Goal: Information Seeking & Learning: Find contact information

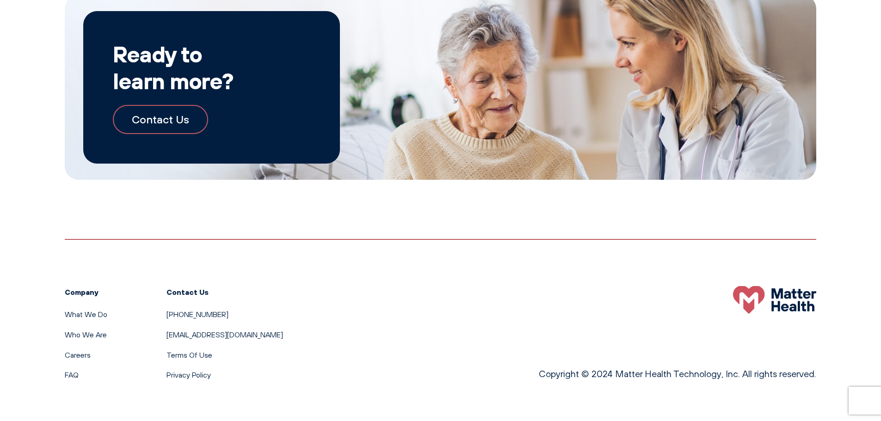
scroll to position [1716, 0]
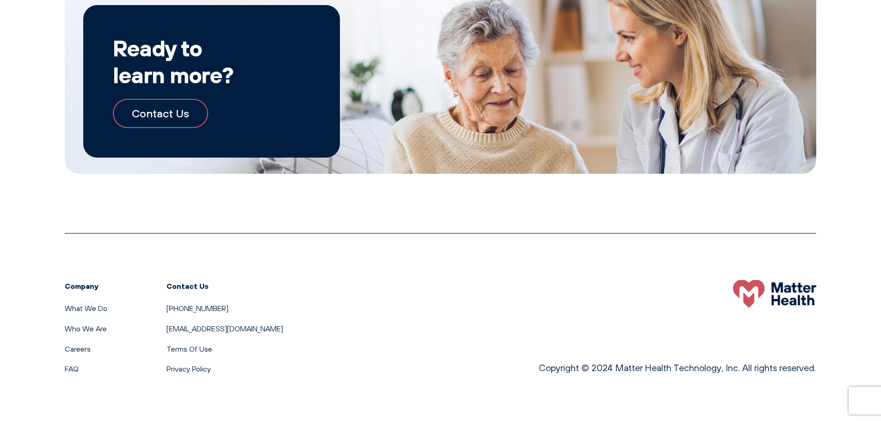
copy link "[PHONE_NUMBER]"
drag, startPoint x: 164, startPoint y: 306, endPoint x: 209, endPoint y: 302, distance: 45.5
click at [209, 302] on div "Company What We Do Who We Are Careers FAQ Contact Us [PHONE_NUMBER] [EMAIL_ADDR…" at bounding box center [174, 327] width 218 height 95
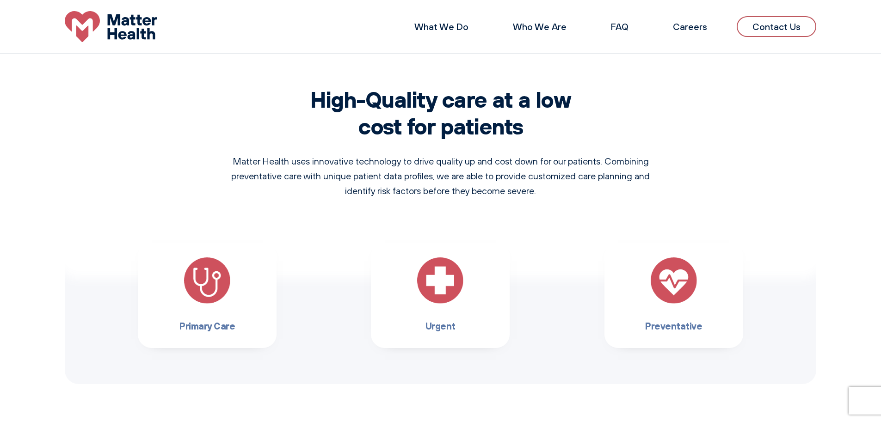
scroll to position [607, 0]
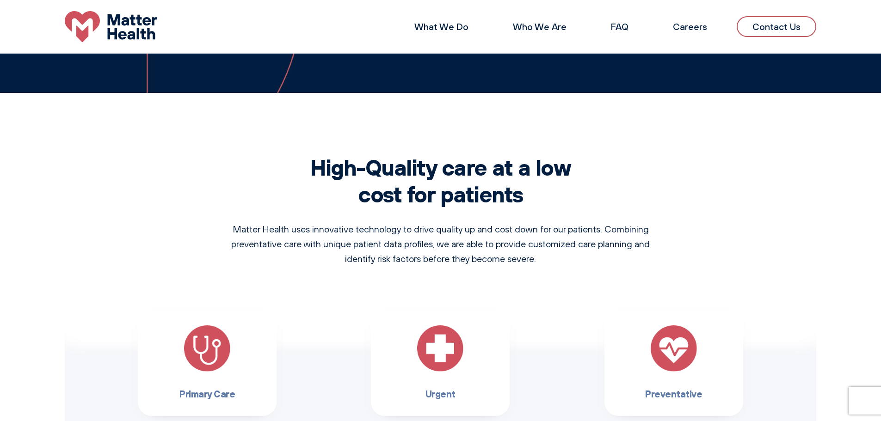
click at [705, 25] on link "Contact Us" at bounding box center [776, 26] width 80 height 21
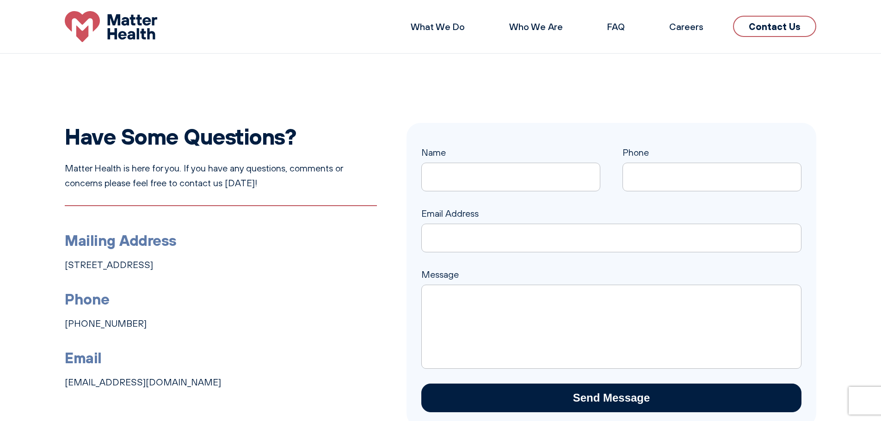
copy link "[STREET_ADDRESS]"
drag, startPoint x: 61, startPoint y: 266, endPoint x: 276, endPoint y: 263, distance: 214.0
click at [276, 263] on div "Have Some Questions? Matter Health is here for you. If you have any questions, …" at bounding box center [440, 275] width 881 height 304
click at [35, 259] on div "Have Some Questions? Matter Health is here for you. If you have any questions, …" at bounding box center [440, 275] width 881 height 304
drag, startPoint x: 49, startPoint y: 263, endPoint x: 139, endPoint y: 266, distance: 89.7
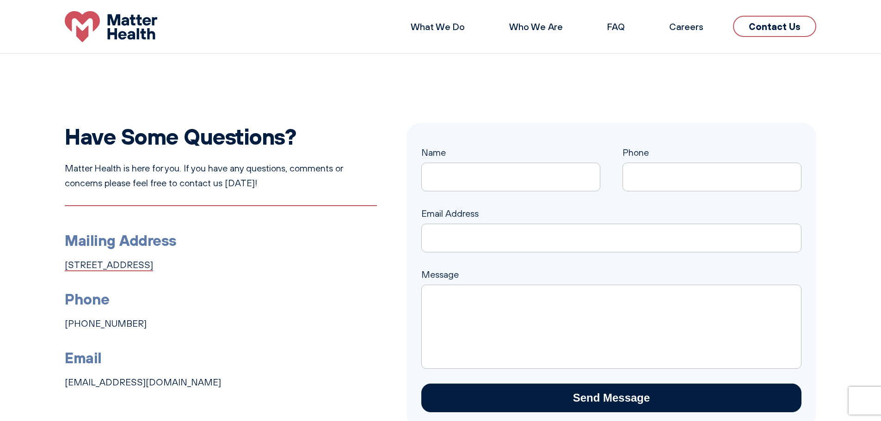
click at [139, 266] on div "Have Some Questions? Matter Health is here for you. If you have any questions, …" at bounding box center [440, 275] width 881 height 304
copy link "[STREET_ADDRESS]"
click at [331, 302] on h3 "Phone" at bounding box center [221, 299] width 312 height 24
copy link "Suite 210"
drag, startPoint x: 143, startPoint y: 257, endPoint x: 180, endPoint y: 262, distance: 37.3
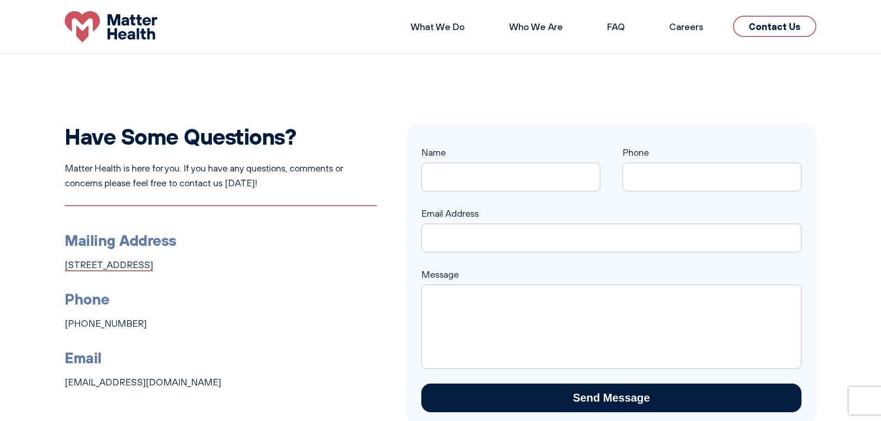
click at [180, 262] on li "Mailing Address 1131 4th Ave South, Suite 210, Nashville, TN 37210" at bounding box center [221, 250] width 312 height 44
drag, startPoint x: 275, startPoint y: 262, endPoint x: 240, endPoint y: 264, distance: 34.3
click at [240, 264] on li "Mailing Address 1131 4th Ave South, Suite 210, Nashville, TN 37210" at bounding box center [221, 250] width 312 height 44
copy link "37210"
click at [334, 250] on h3 "Mailing Address" at bounding box center [221, 240] width 312 height 24
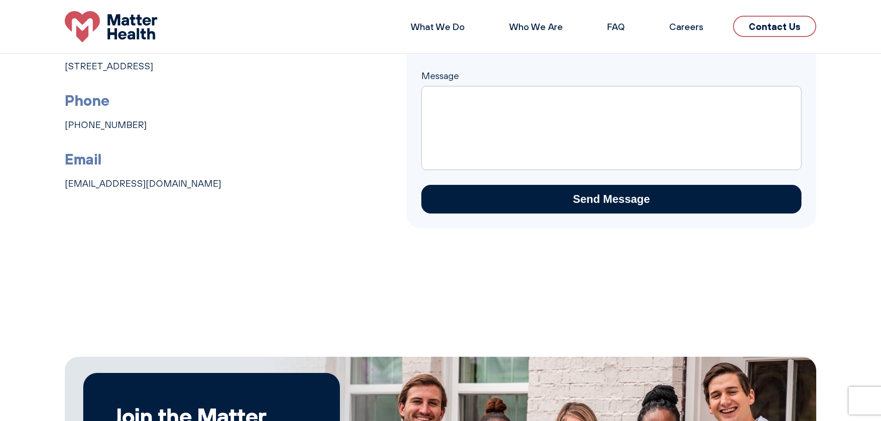
scroll to position [105, 0]
